Goal: Task Accomplishment & Management: Use online tool/utility

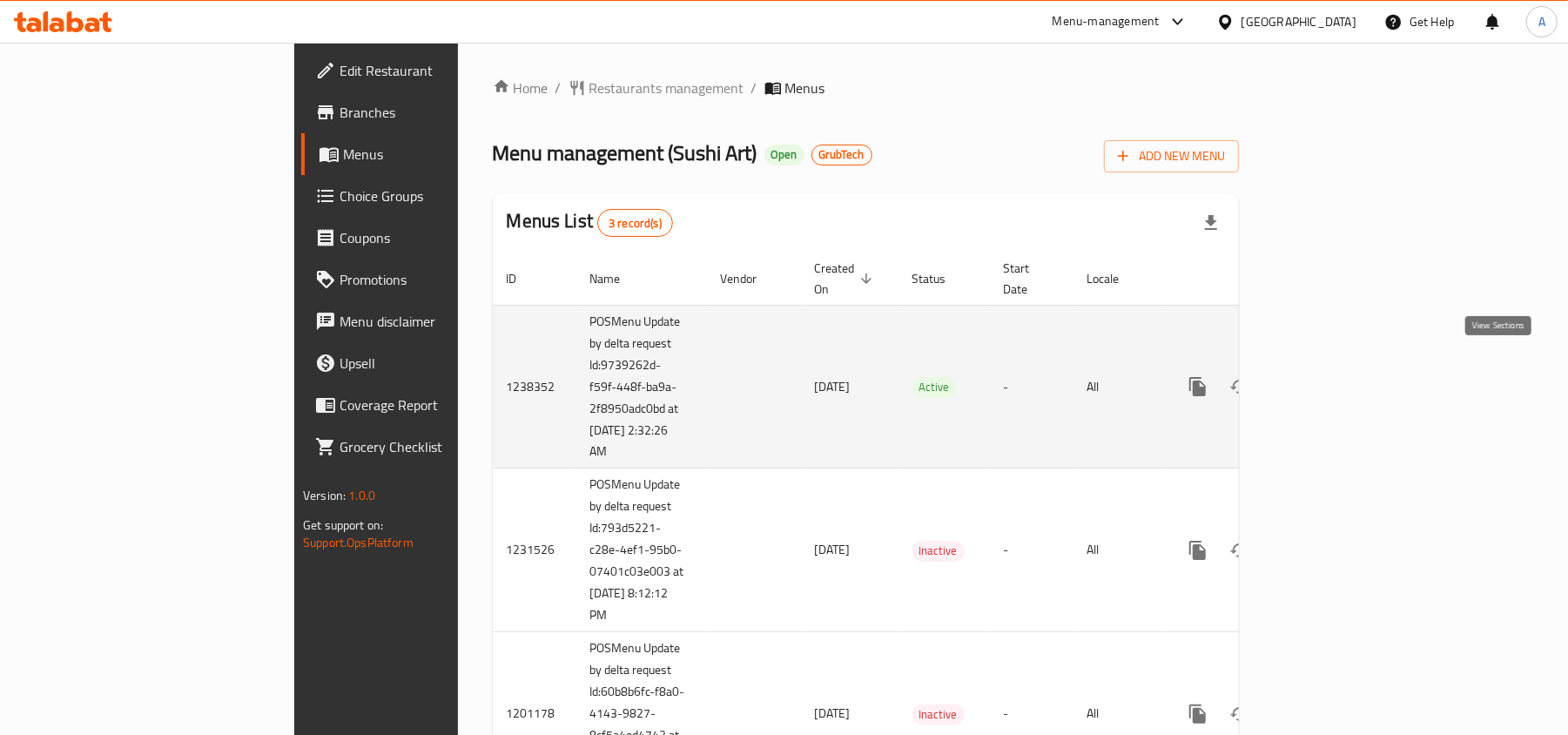
click at [1334, 376] on icon "enhanced table" at bounding box center [1324, 387] width 20 height 20
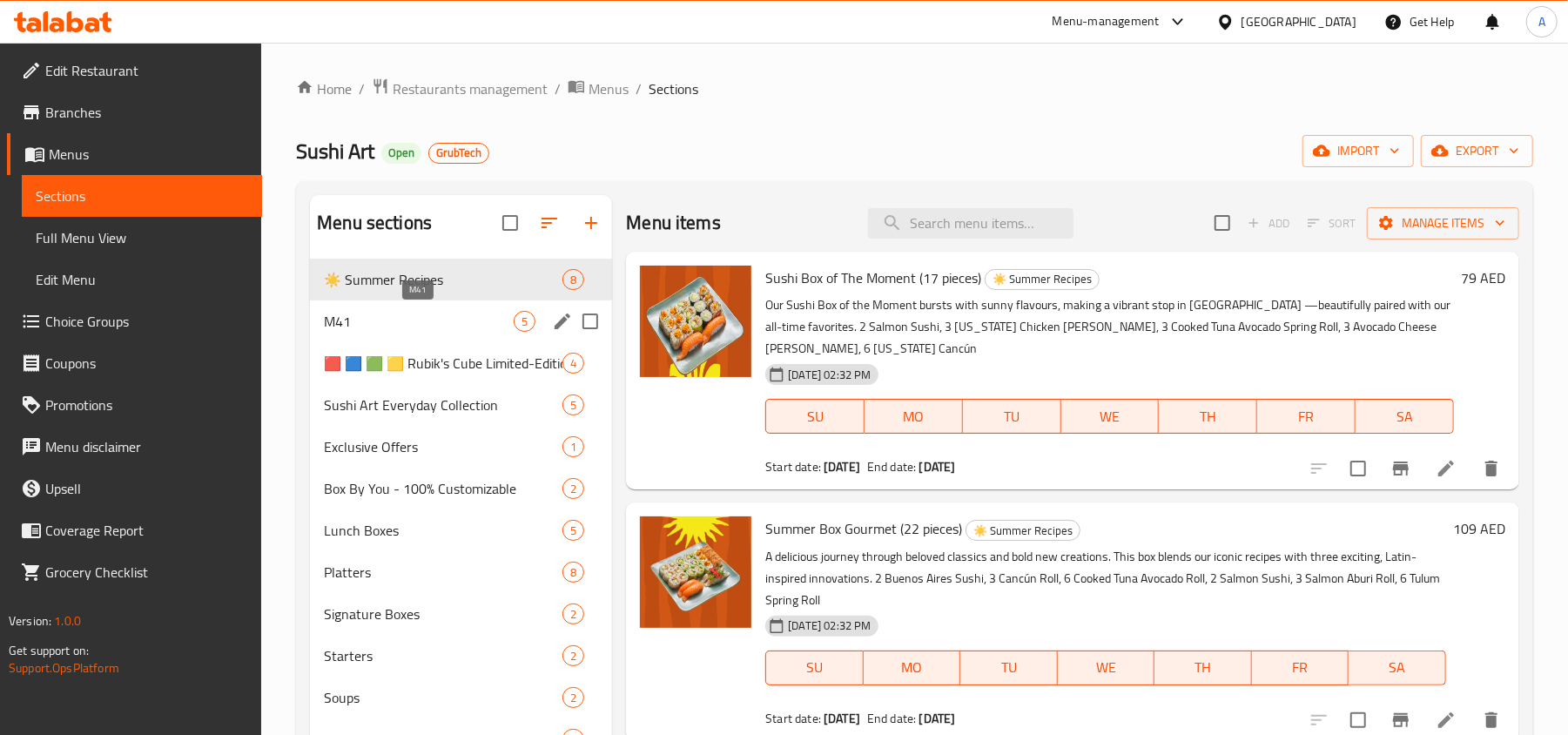
click at [438, 327] on span "M41" at bounding box center [419, 322] width 189 height 20
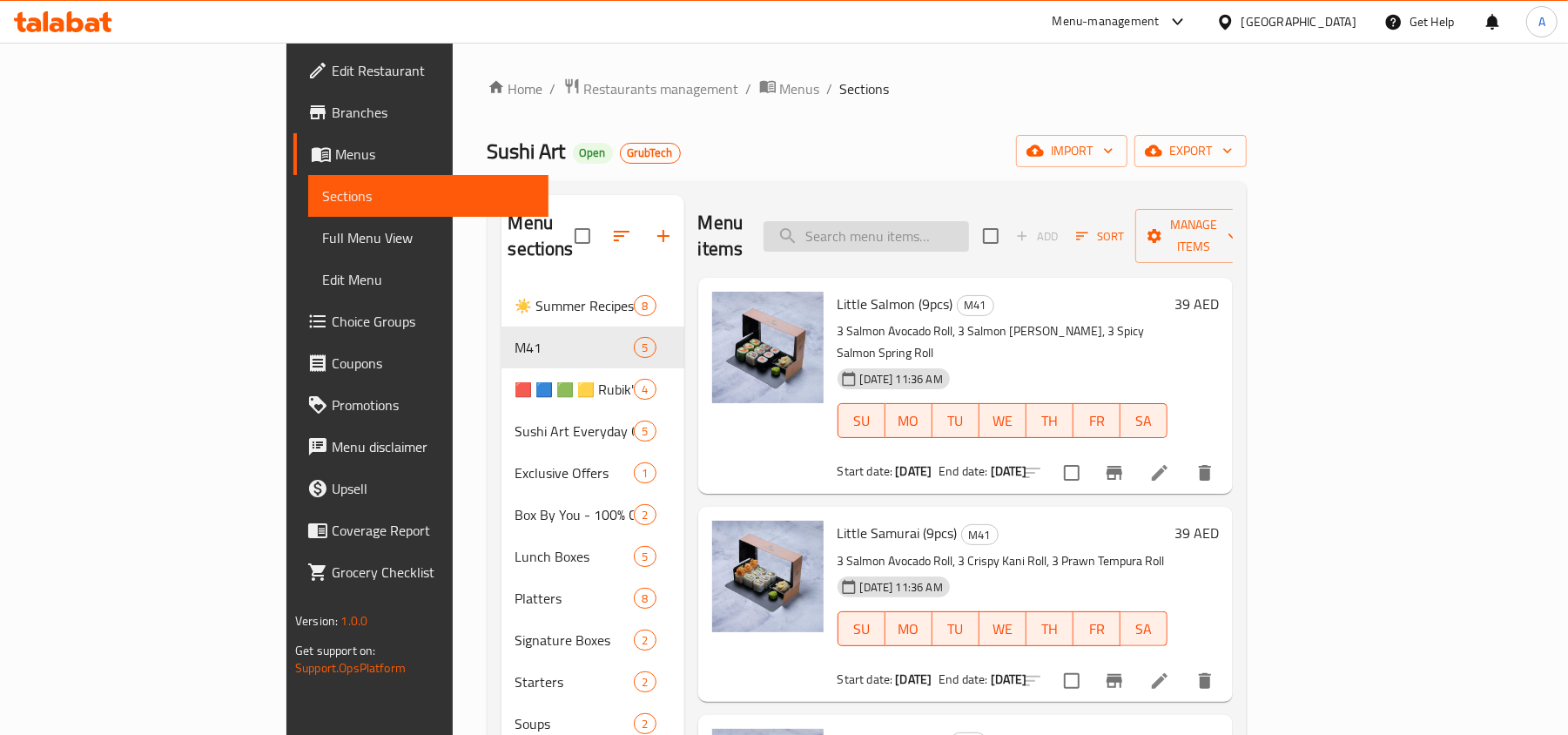
click at [934, 225] on input "search" at bounding box center [866, 236] width 205 height 31
paste input "Shrimpy (15 pcs)"
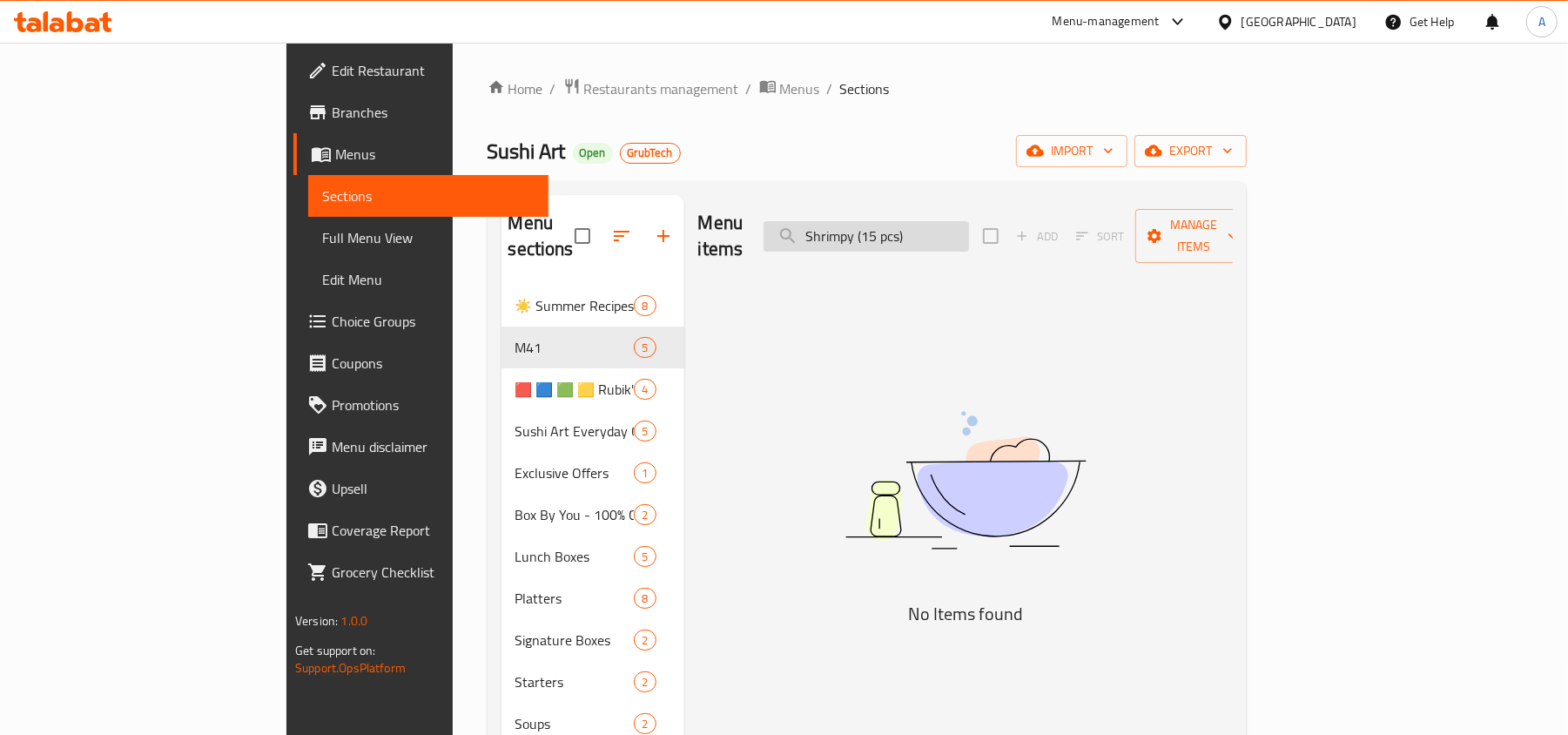
click at [947, 228] on input "Shrimpy (15 pcs)" at bounding box center [866, 236] width 205 height 31
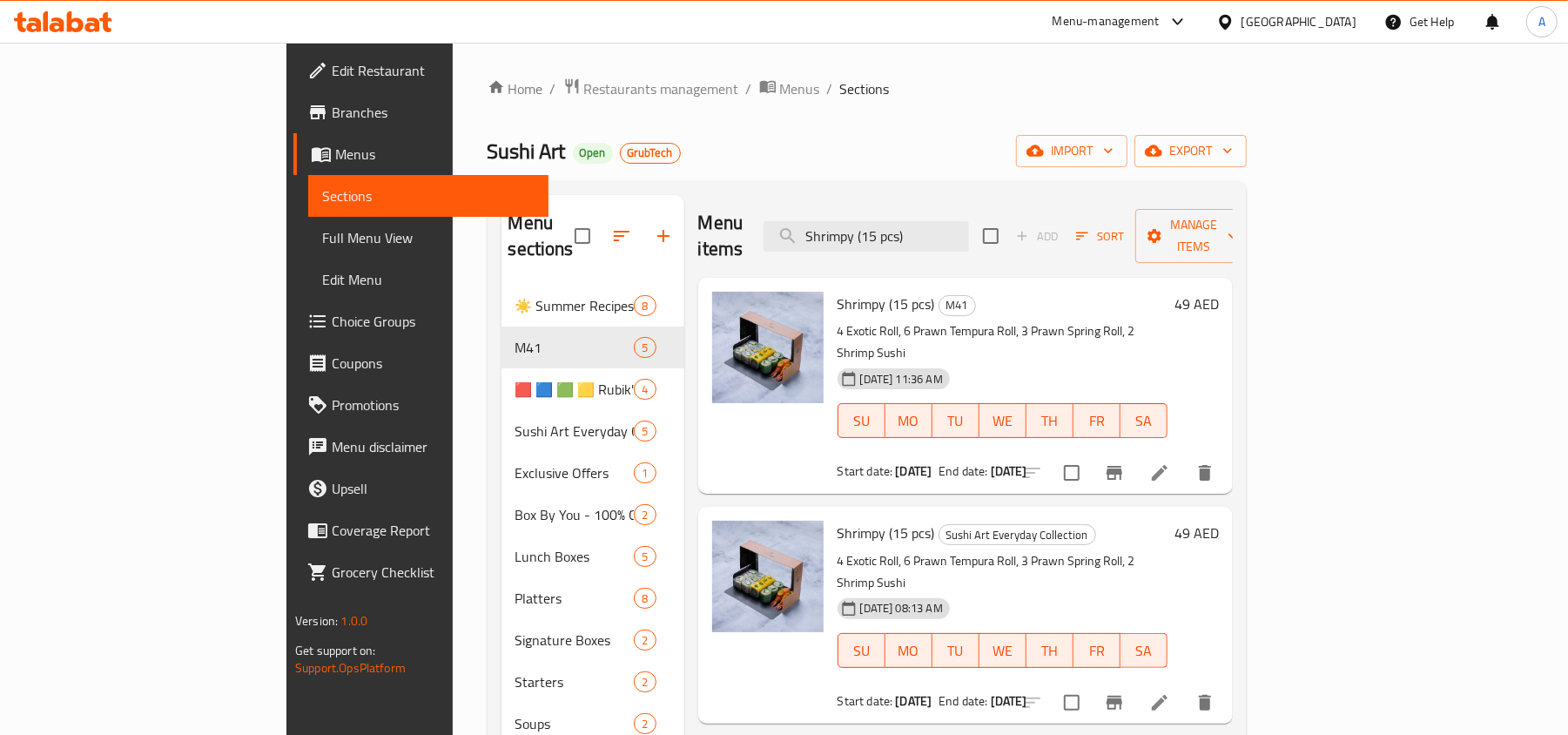
paste input "Sunny Box (12"
drag, startPoint x: 1014, startPoint y: 228, endPoint x: 719, endPoint y: 214, distance: 295.3
click at [721, 214] on div "Menu items Sunny Box (12pcs) Add Sort Manage items" at bounding box center [966, 236] width 535 height 83
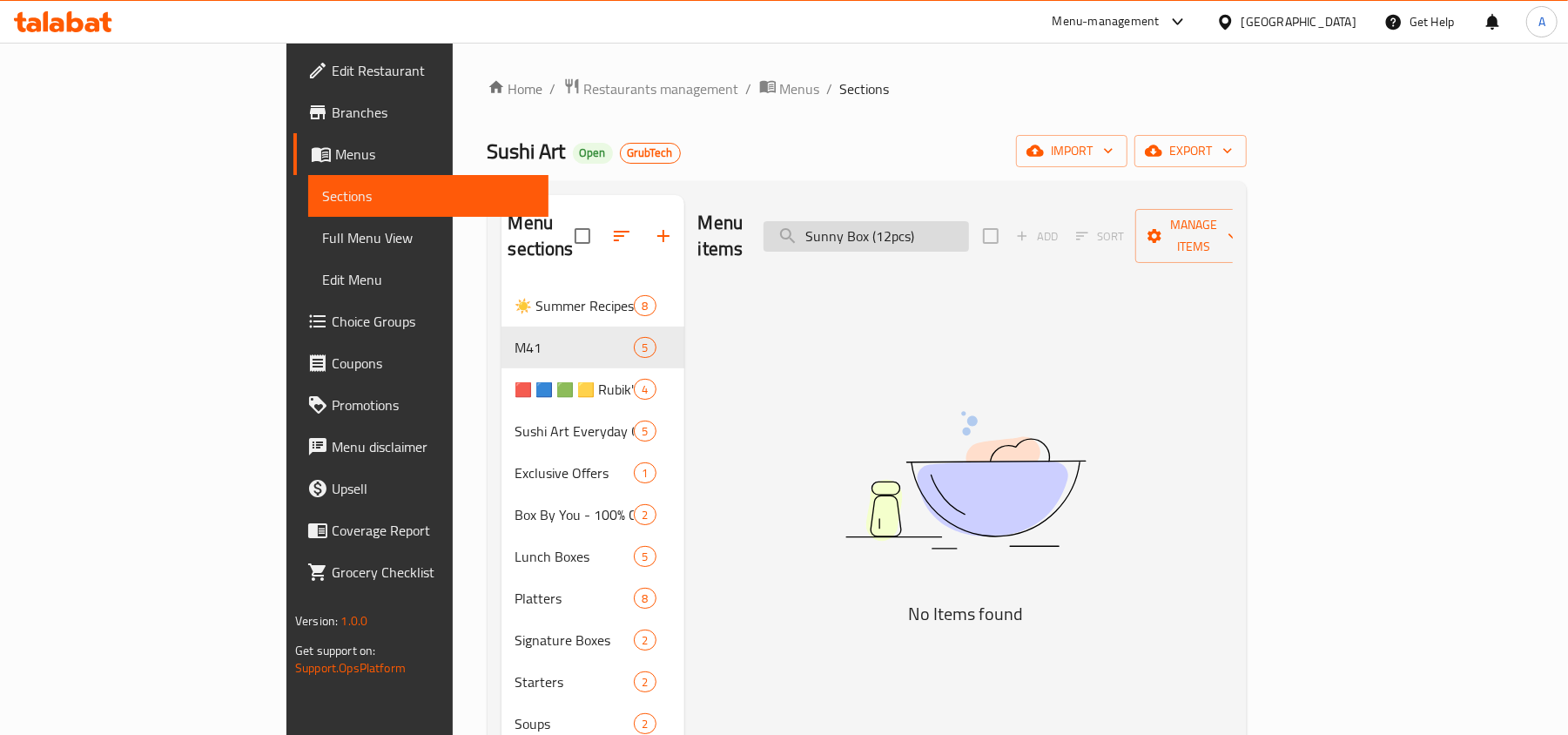
click at [937, 225] on input "Sunny Box (12pcs)" at bounding box center [866, 236] width 205 height 31
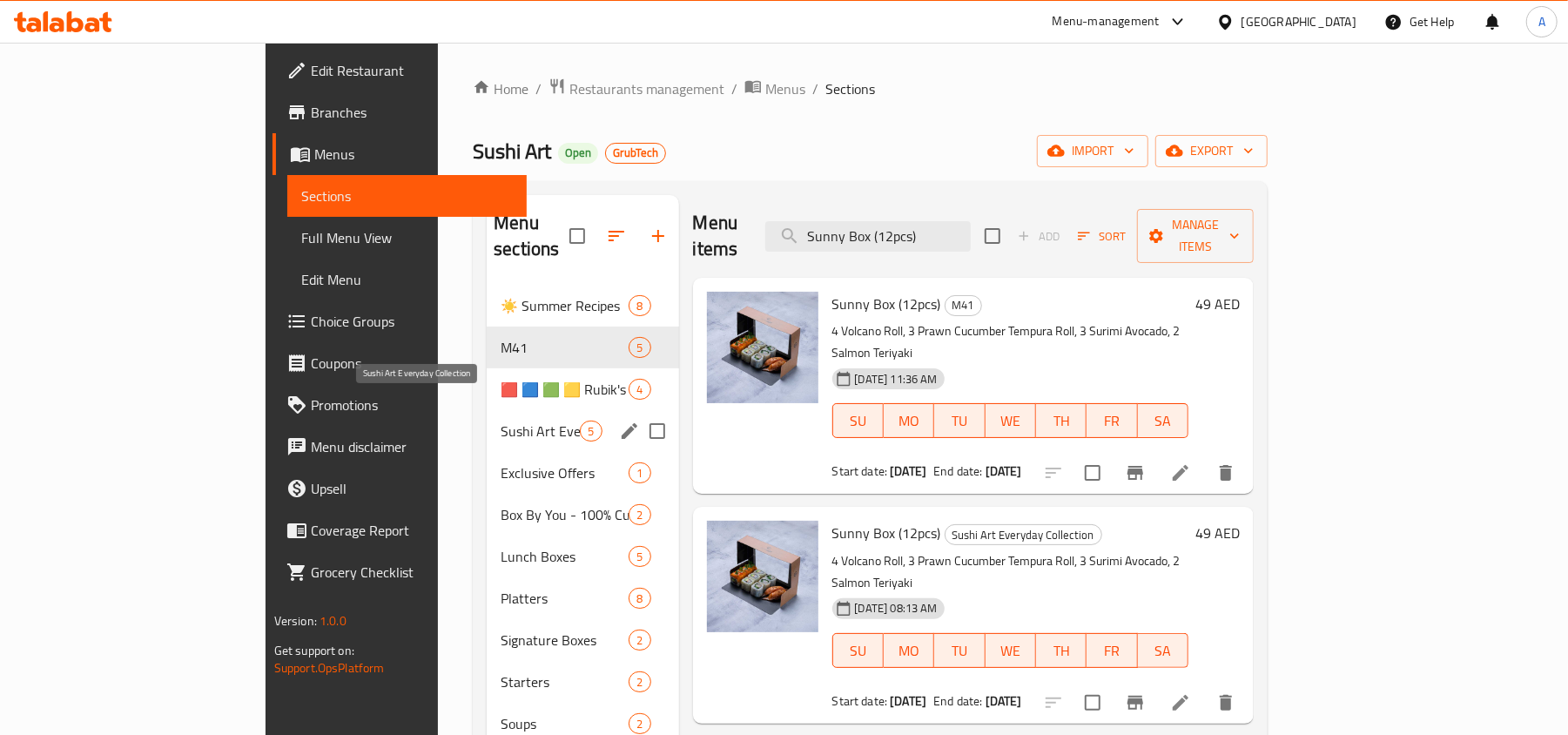
click at [501, 421] on span "Sushi Art Everyday Collection" at bounding box center [540, 431] width 79 height 20
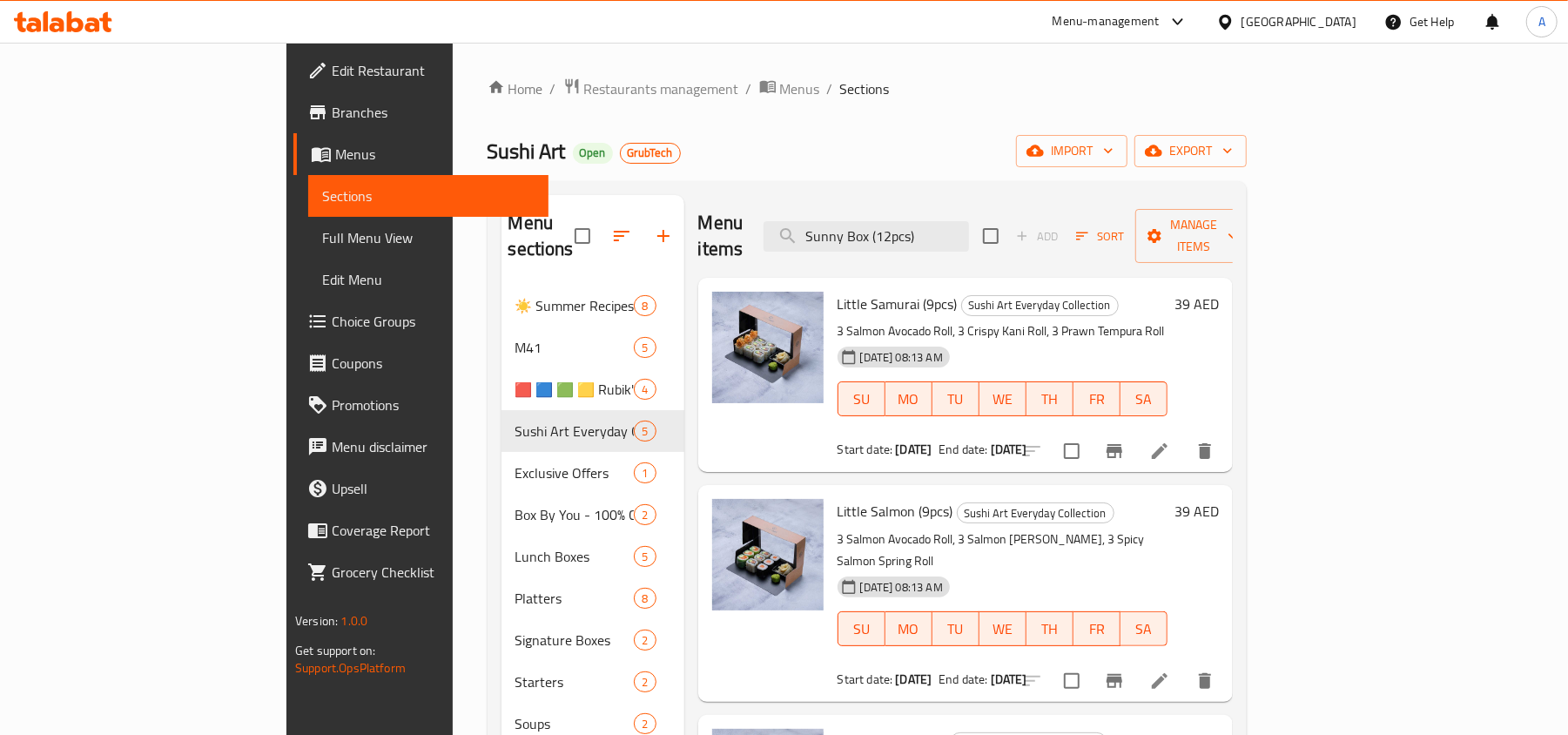
click at [1017, 456] on div "Menu items Sunny Box (12pcs) Add Sort Manage items Little Samurai (9pcs) Sushi …" at bounding box center [959, 745] width 549 height 1100
click at [1157, 485] on div "Little Salmon (9pcs) Sushi Art Everyday Collection 3 Salmon Avocado Roll, 3 Sal…" at bounding box center [966, 593] width 535 height 216
drag, startPoint x: 1022, startPoint y: 227, endPoint x: 1026, endPoint y: 294, distance: 67.1
click at [969, 230] on input "Sunny Box (12pcs)" at bounding box center [866, 236] width 205 height 31
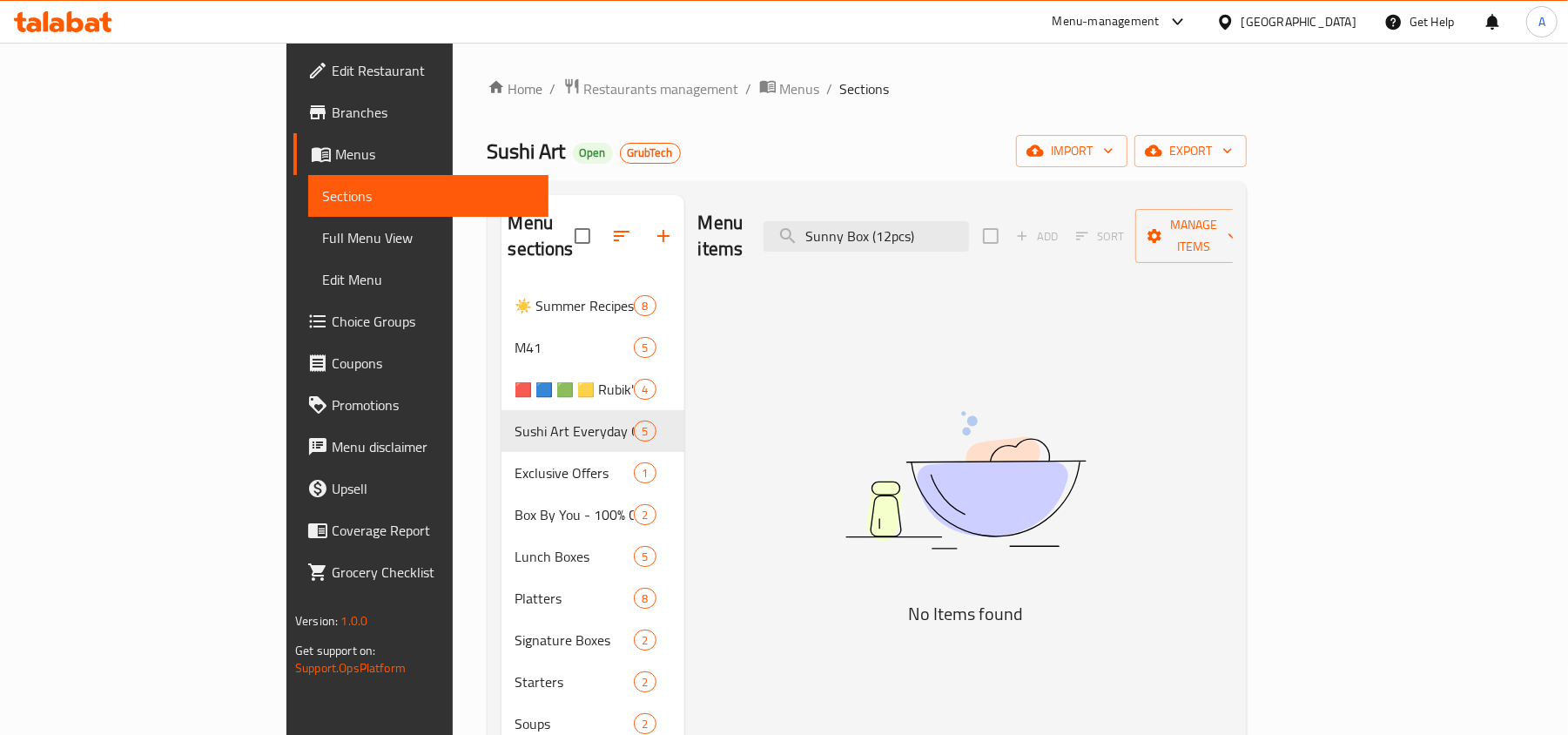
type input "Sunny Box (12pcs)"
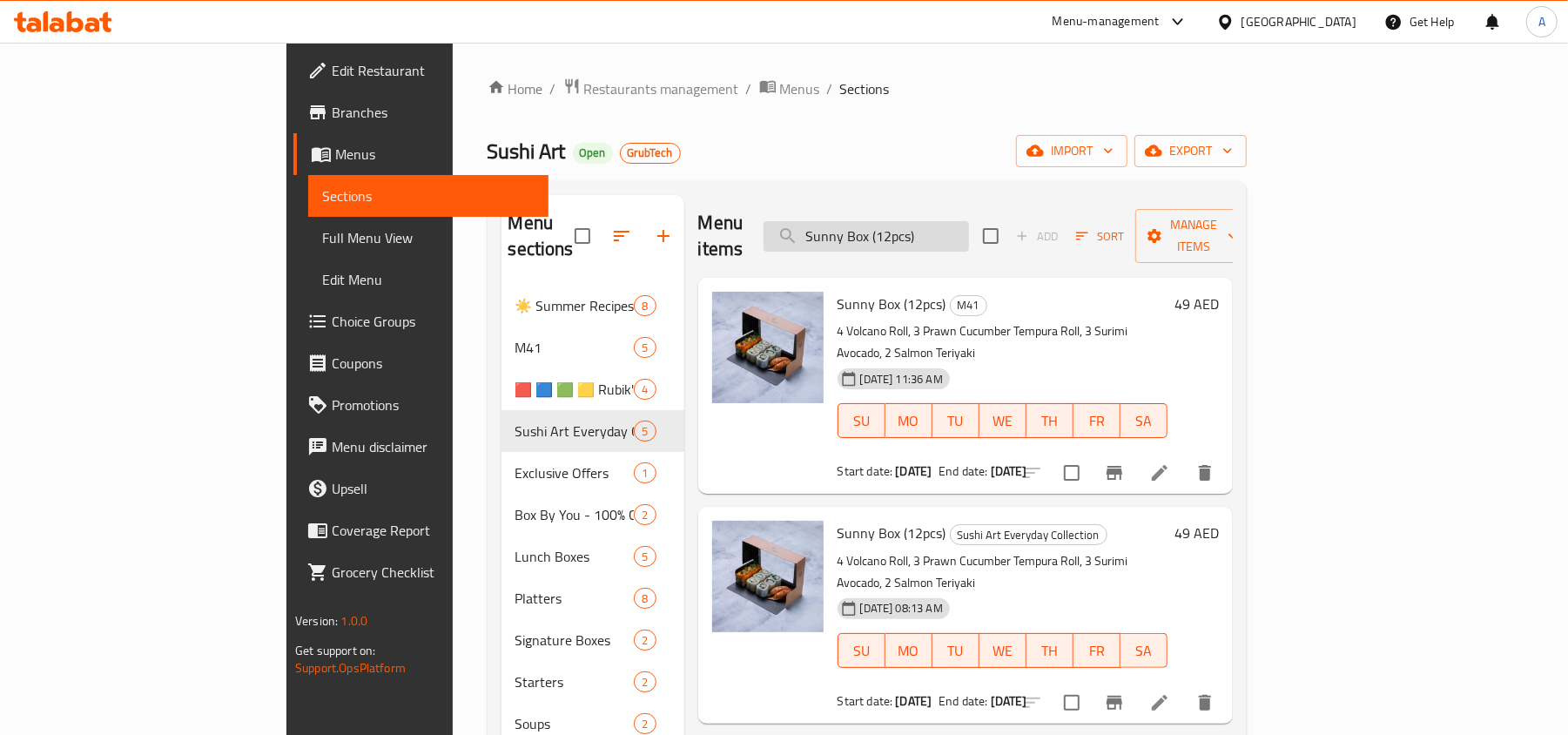
click at [908, 227] on input "Sunny Box (12pcs)" at bounding box center [866, 236] width 205 height 31
click at [969, 230] on input "Sunny Box (12pcs)" at bounding box center [866, 236] width 205 height 31
click at [1094, 451] on div "Menu items Sunny Box (12pcs) Add Sort Manage items Sunny Box (12pcs) M41 4 Volc…" at bounding box center [959, 745] width 549 height 1100
